Goal: Browse casually

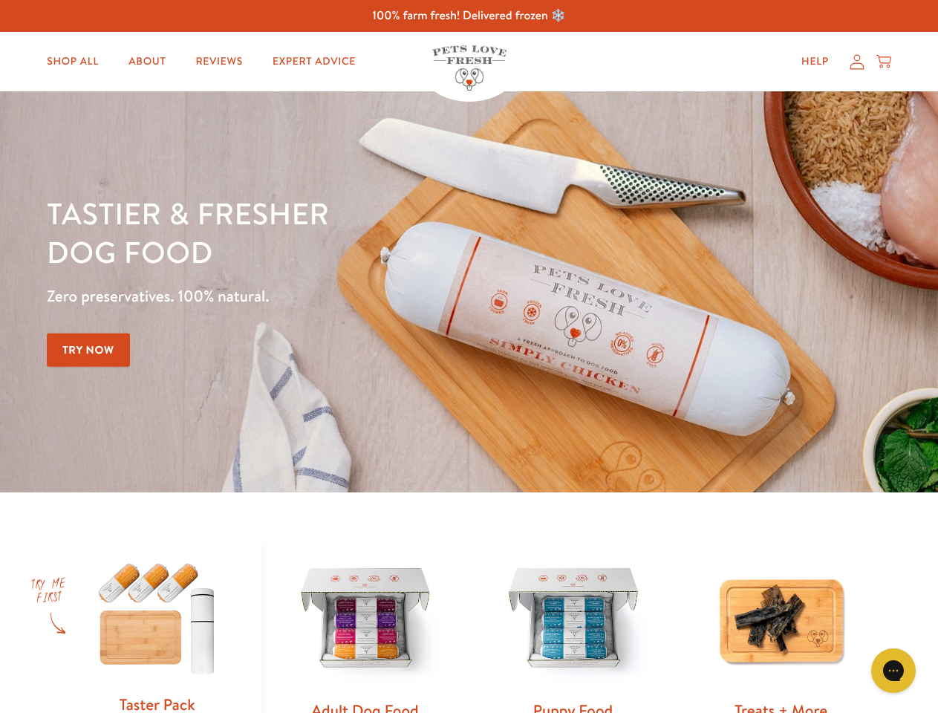
click at [468, 356] on div "Tastier & fresher dog food Zero preservatives. 100% natural. Try Now" at bounding box center [328, 292] width 563 height 196
click at [893, 670] on icon "Gorgias live chat" at bounding box center [893, 670] width 14 height 14
